Goal: Check status: Check status

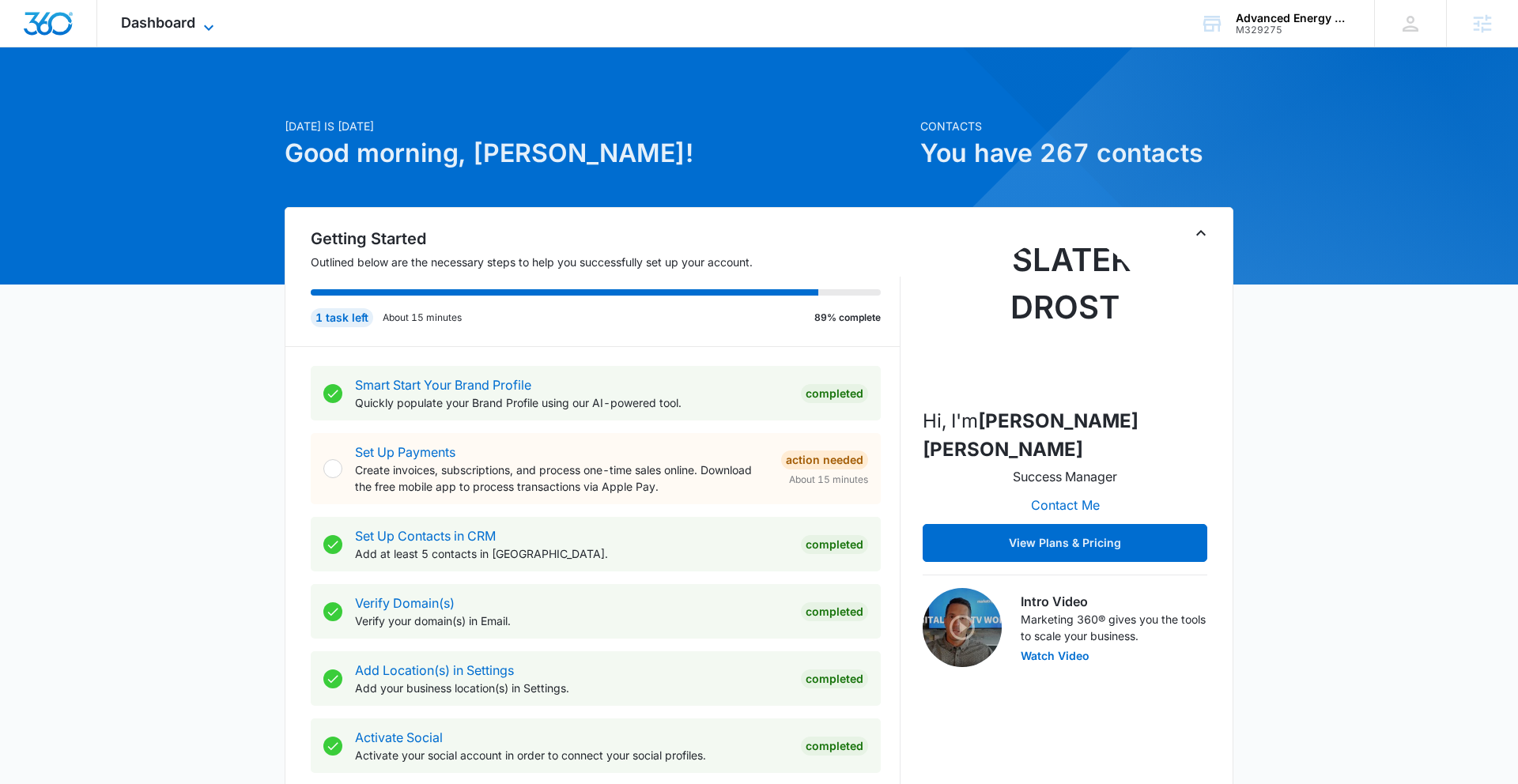
click at [185, 25] on span "Dashboard" at bounding box center [157, 22] width 74 height 17
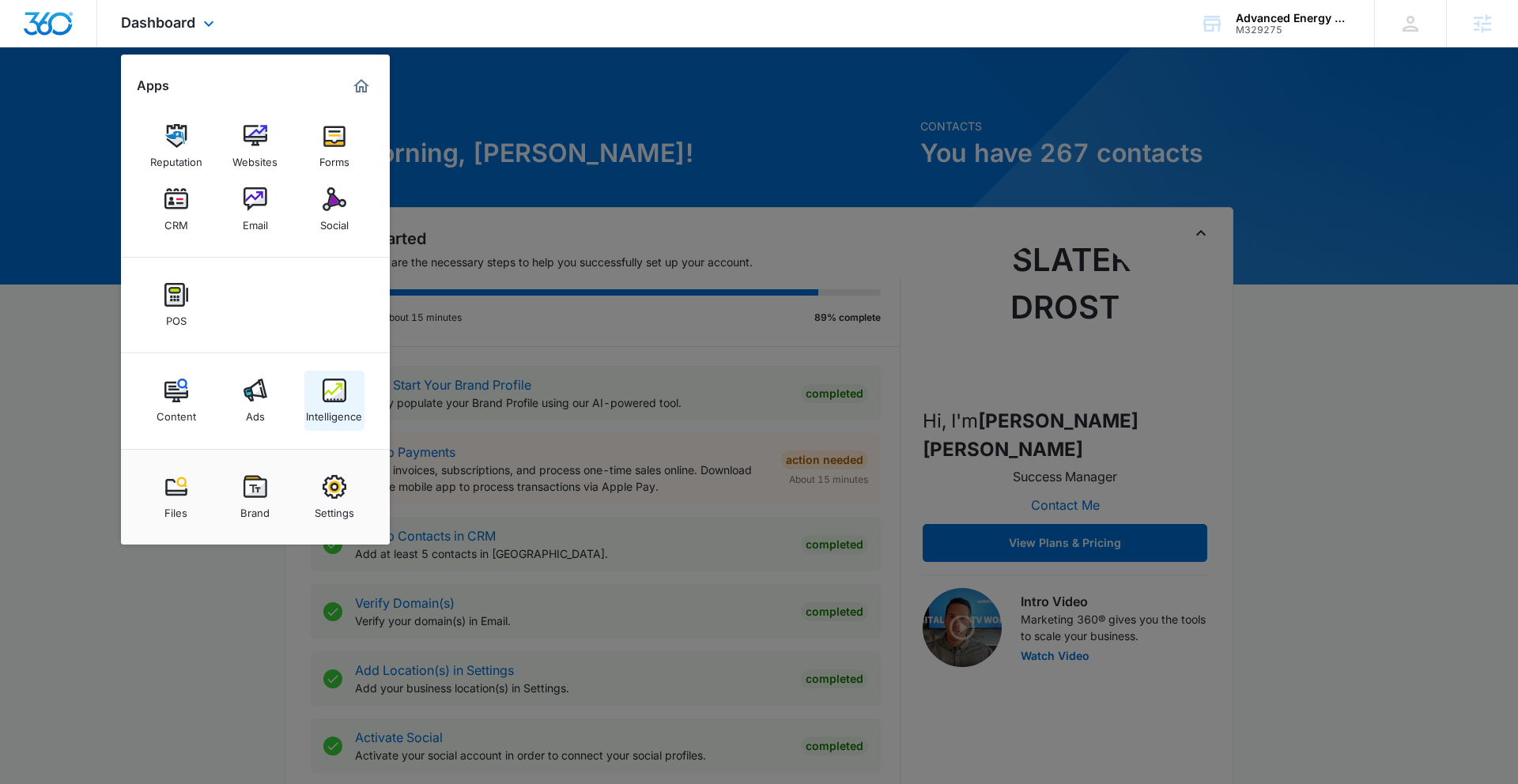
click at [326, 387] on img at bounding box center [334, 390] width 24 height 24
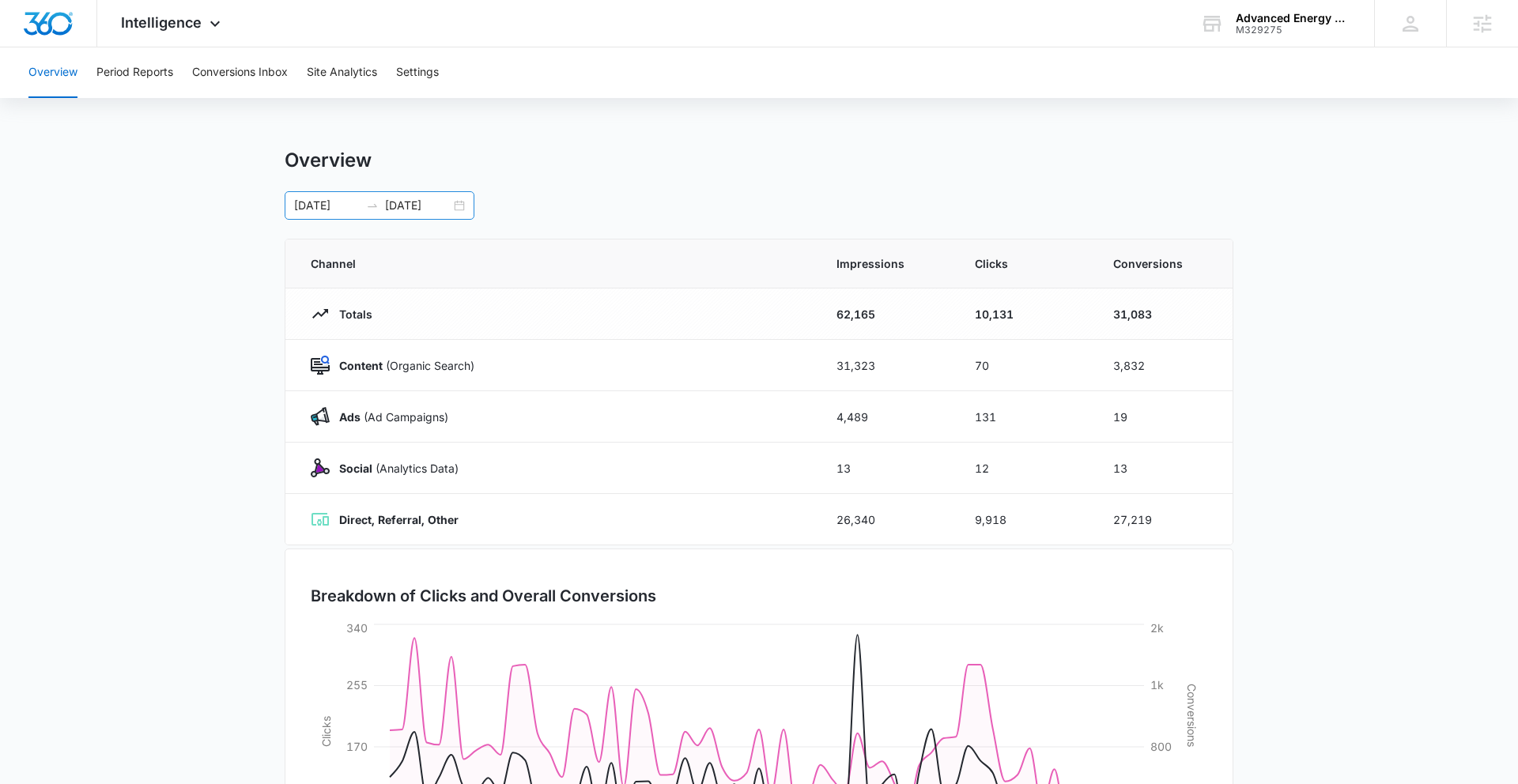
click at [450, 202] on input "10/07/2025" at bounding box center [417, 204] width 65 height 17
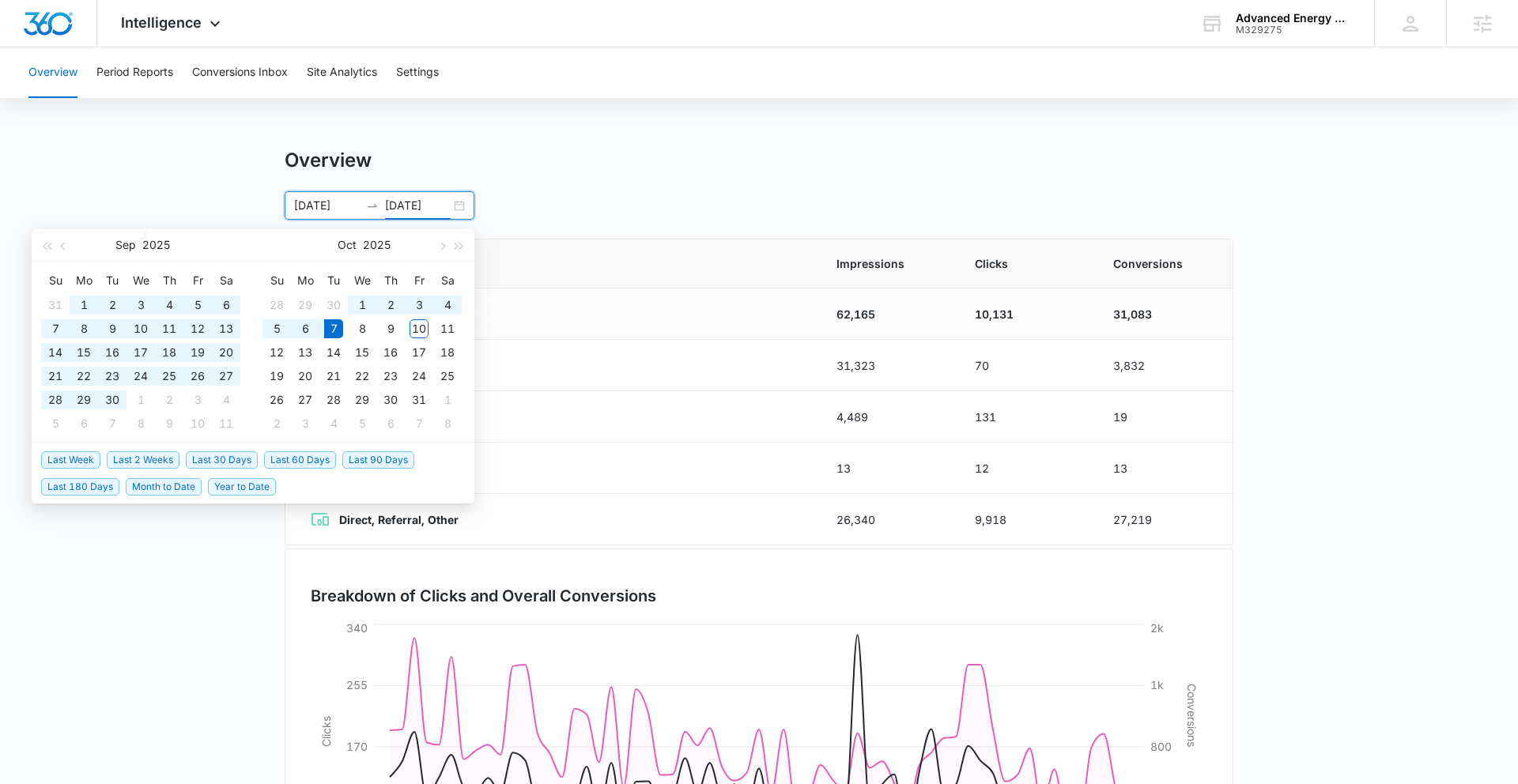
type input "10/07/2025"
click at [239, 458] on span "Last 30 Days" at bounding box center [221, 460] width 72 height 17
type input "09/09/2025"
type input "10/09/2025"
